Goal: Task Accomplishment & Management: Use online tool/utility

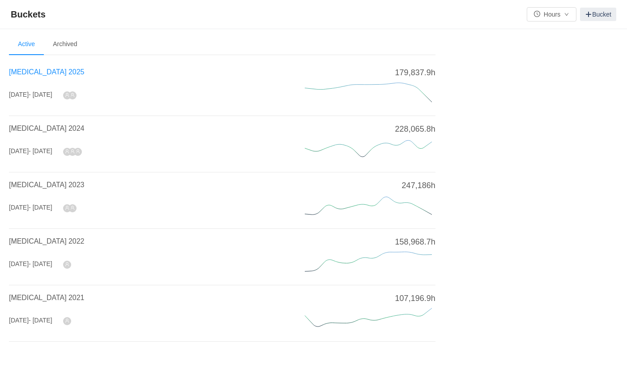
click at [42, 72] on span "[MEDICAL_DATA] 2025" at bounding box center [46, 72] width 75 height 8
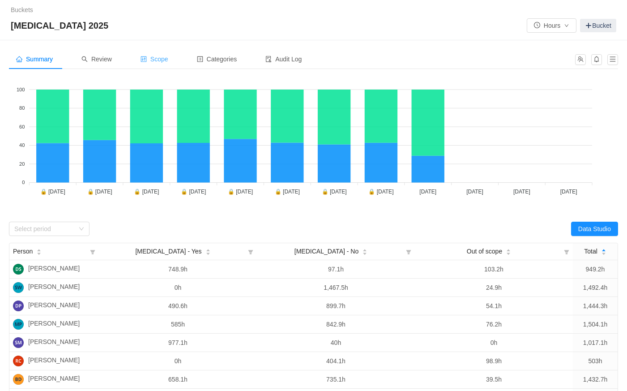
click at [164, 58] on span "Scope" at bounding box center [155, 58] width 28 height 7
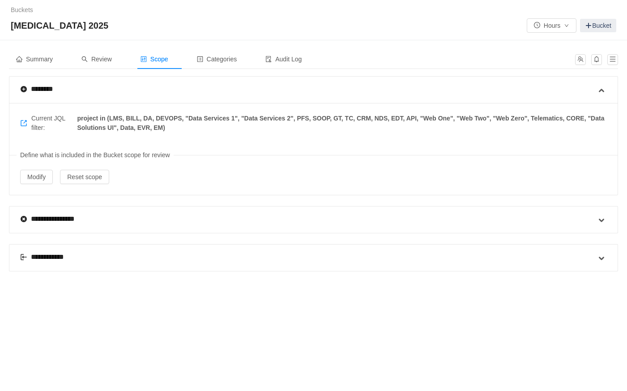
click at [53, 257] on div "**********" at bounding box center [47, 257] width 55 height 11
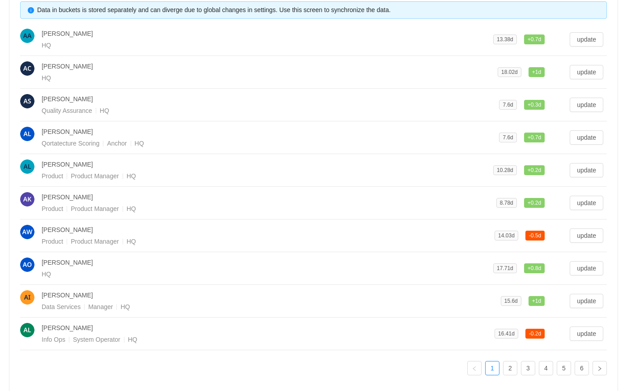
scroll to position [346, 0]
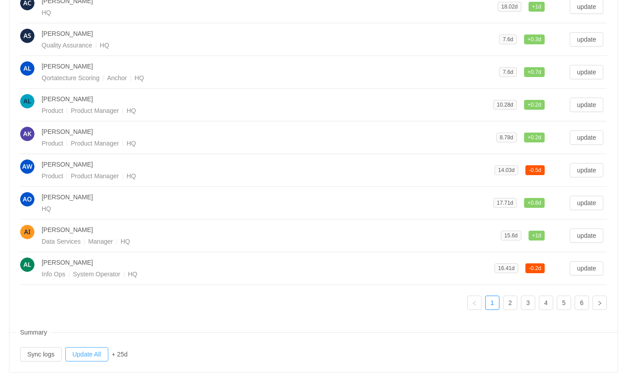
click at [88, 352] on button "Update All" at bounding box center [86, 354] width 43 height 14
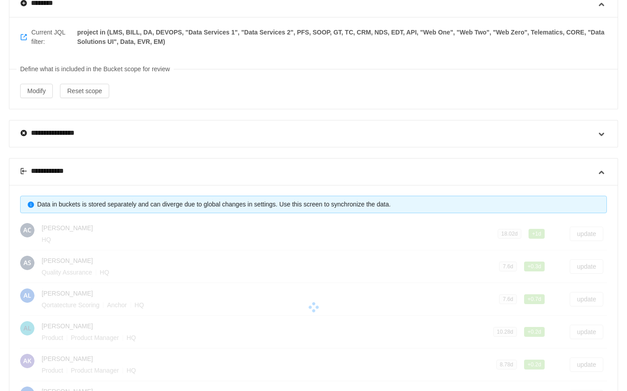
scroll to position [0, 0]
